Goal: Obtain resource: Download file/media

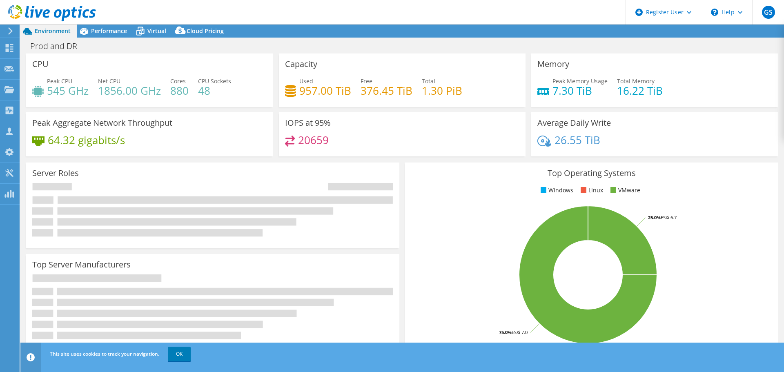
select select "USD"
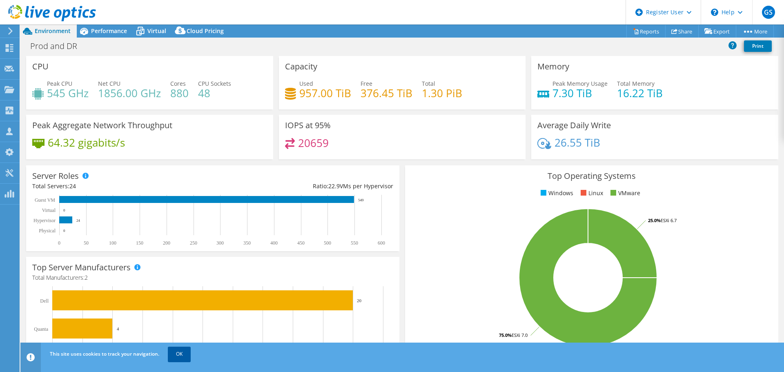
click at [174, 353] on link "OK" at bounding box center [179, 354] width 23 height 15
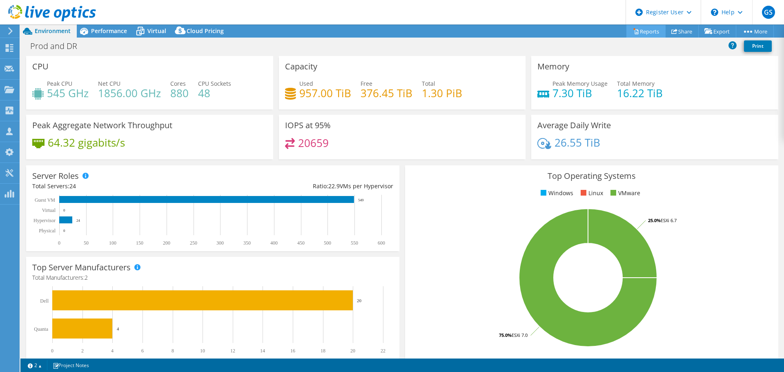
click at [646, 30] on link "Reports" at bounding box center [645, 31] width 39 height 13
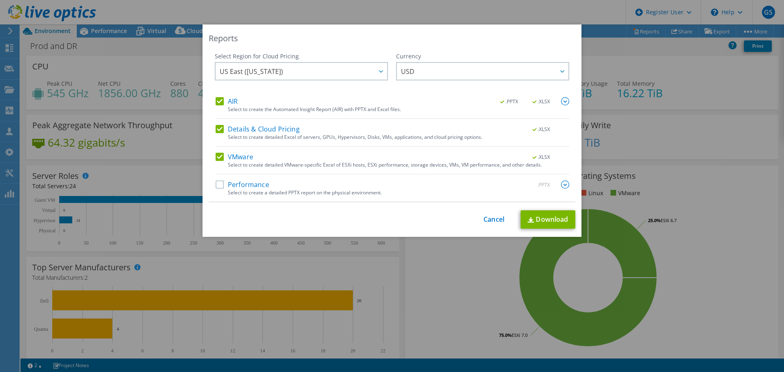
click at [217, 185] on label "Performance" at bounding box center [242, 184] width 53 height 8
click at [0, 0] on input "Performance" at bounding box center [0, 0] width 0 height 0
click at [490, 221] on link "Cancel" at bounding box center [493, 220] width 21 height 8
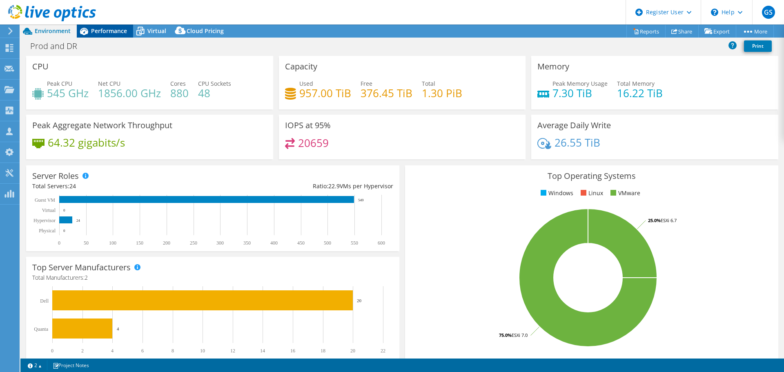
click at [110, 31] on span "Performance" at bounding box center [109, 31] width 36 height 8
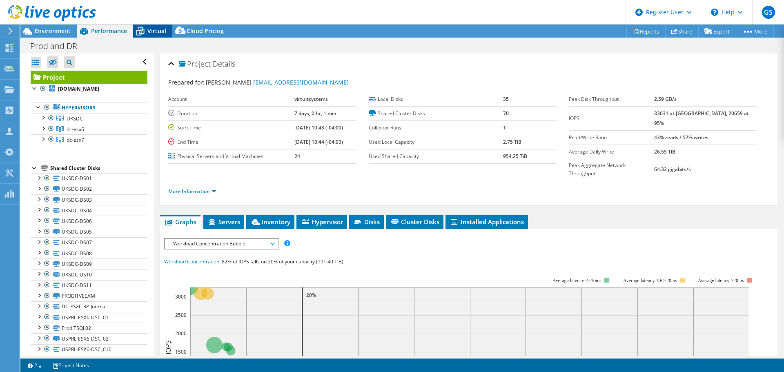
click at [160, 31] on span "Virtual" at bounding box center [156, 31] width 19 height 8
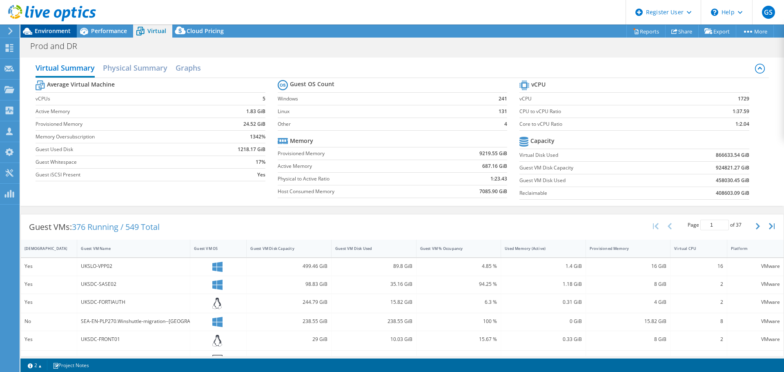
click at [42, 28] on span "Environment" at bounding box center [53, 31] width 36 height 8
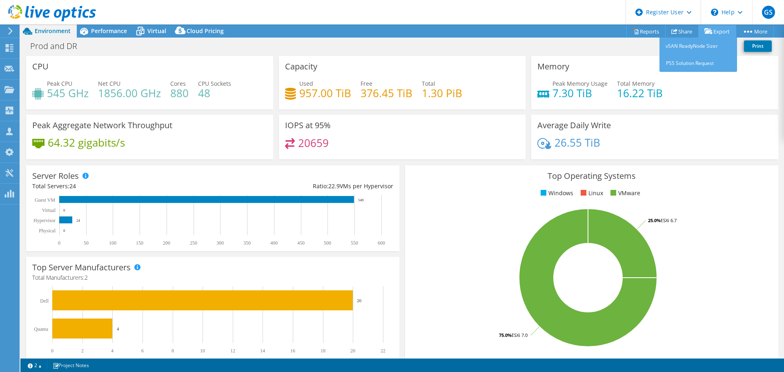
click at [718, 33] on link "Export" at bounding box center [717, 31] width 38 height 13
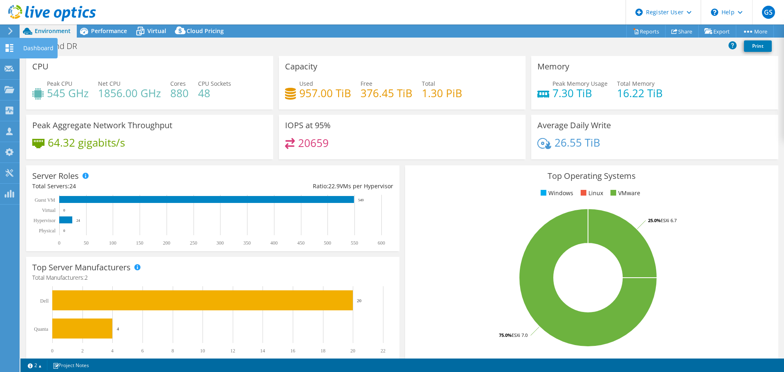
click at [8, 44] on icon at bounding box center [9, 48] width 10 height 8
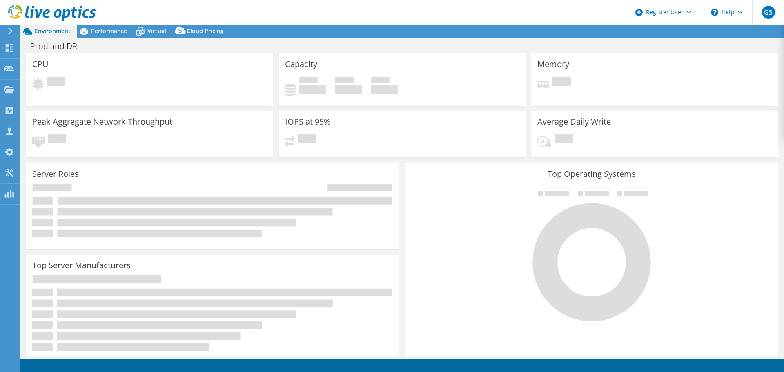
select select "SelectRegion"
select select "USD"
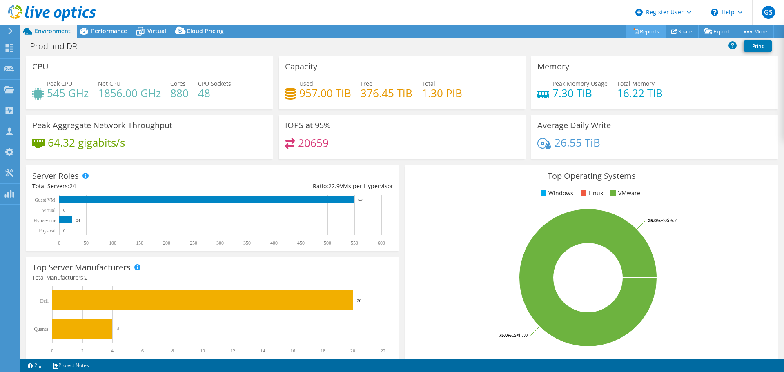
click at [643, 29] on link "Reports" at bounding box center [645, 31] width 39 height 13
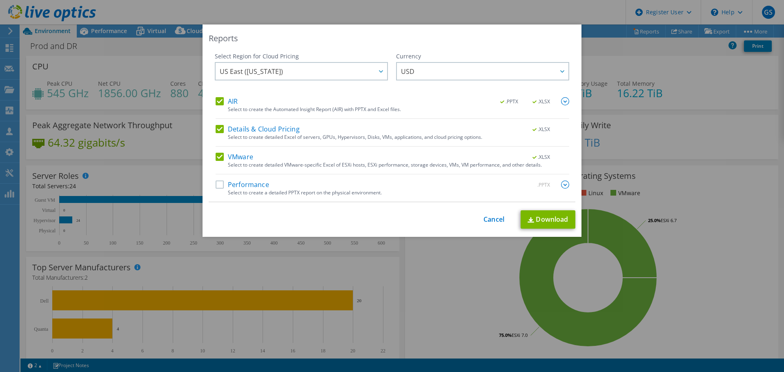
click at [216, 179] on div "AIR .PPTX .XLSX Select to create the Automated Insight Report (AIR) with PPTX a…" at bounding box center [393, 149] width 354 height 105
click at [216, 185] on label "Performance" at bounding box center [242, 184] width 53 height 8
click at [0, 0] on input "Performance" at bounding box center [0, 0] width 0 height 0
click at [541, 219] on link "Download" at bounding box center [548, 219] width 55 height 18
click at [443, 225] on div "This process may take a while, please wait... Cancel Download" at bounding box center [392, 219] width 367 height 18
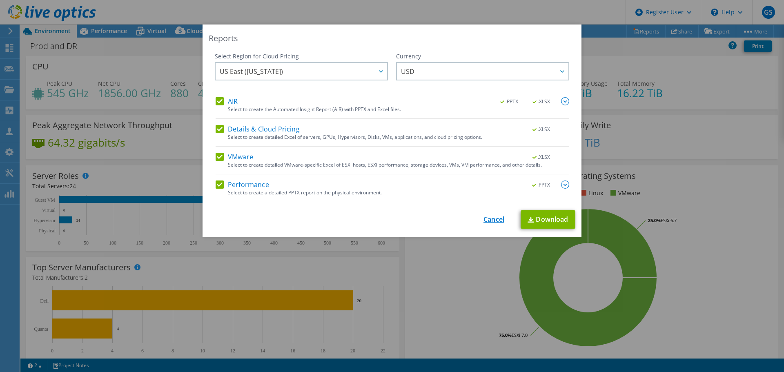
click at [489, 219] on link "Cancel" at bounding box center [493, 220] width 21 height 8
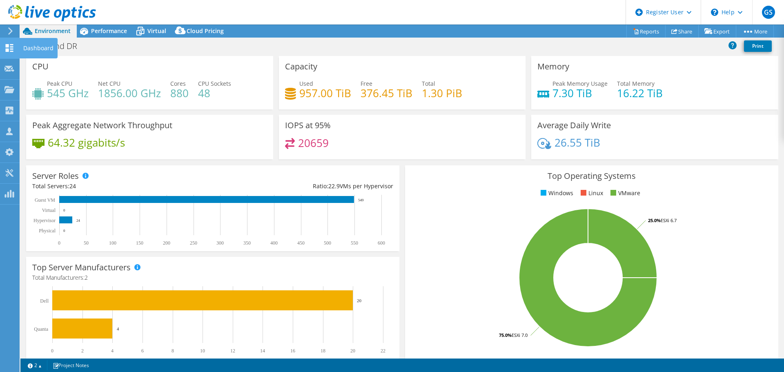
click at [8, 45] on use at bounding box center [10, 48] width 8 height 8
